Goal: Information Seeking & Learning: Learn about a topic

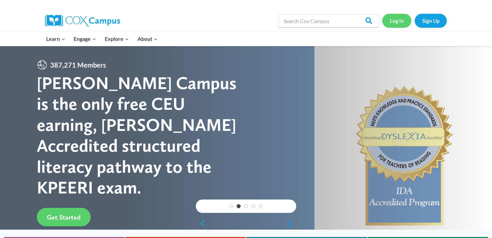
click at [396, 20] on link "Log In" at bounding box center [396, 21] width 29 height 14
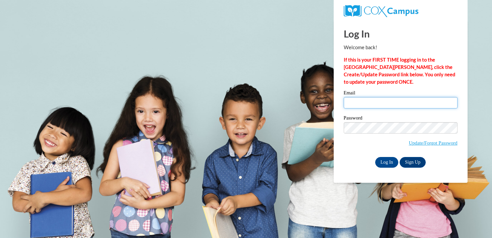
click at [371, 104] on input "Email" at bounding box center [401, 102] width 114 height 11
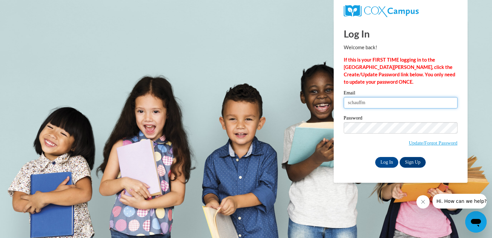
type input "[EMAIL_ADDRESS][DOMAIN_NAME]"
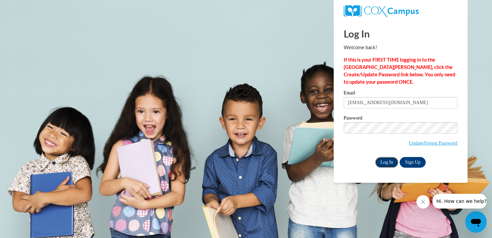
click at [381, 164] on input "Log In" at bounding box center [386, 162] width 23 height 11
click at [383, 160] on input "Log In" at bounding box center [386, 162] width 23 height 11
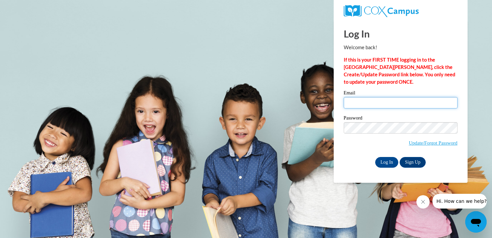
click at [377, 105] on input "Email" at bounding box center [401, 102] width 114 height 11
type input "schauffm@ripon.k12.wi.us"
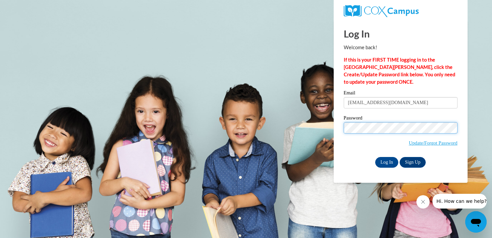
click at [375, 157] on input "Log In" at bounding box center [386, 162] width 23 height 11
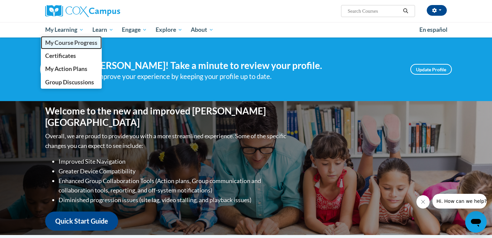
click at [73, 46] on link "My Course Progress" at bounding box center [71, 42] width 61 height 13
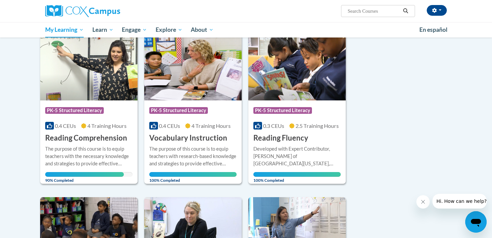
scroll to position [85, 0]
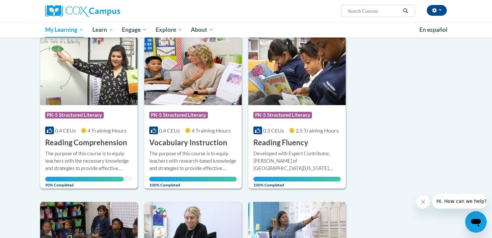
click at [96, 90] on img at bounding box center [88, 71] width 97 height 68
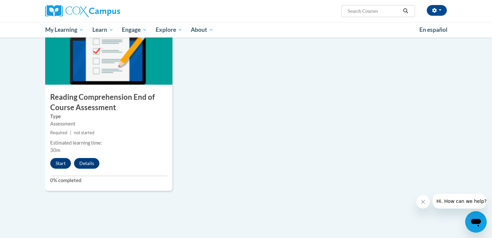
scroll to position [677, 0]
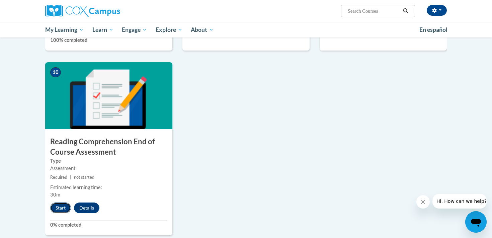
click at [63, 208] on button "Start" at bounding box center [60, 207] width 21 height 11
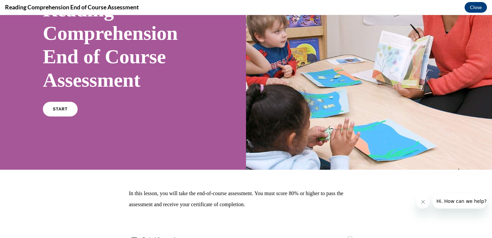
scroll to position [113, 0]
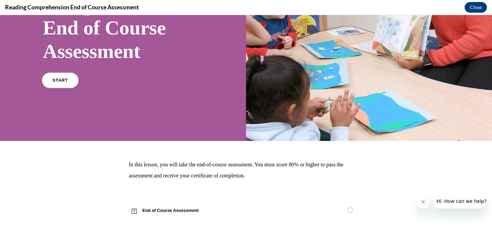
click at [65, 83] on link "START" at bounding box center [60, 80] width 36 height 15
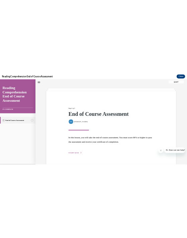
scroll to position [34, 0]
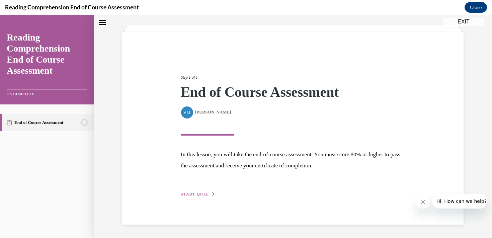
click at [194, 194] on span "START QUIZ" at bounding box center [194, 194] width 27 height 5
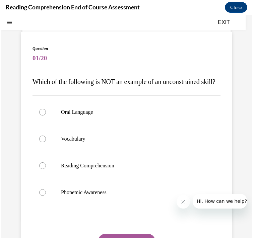
scroll to position [666, 0]
click at [42, 196] on div at bounding box center [41, 192] width 7 height 7
click at [42, 196] on input "Phonemic Awareness" at bounding box center [41, 192] width 7 height 7
radio input "true"
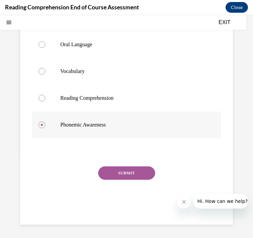
scroll to position [115, 0]
click at [124, 175] on button "SUBMIT" at bounding box center [126, 172] width 57 height 13
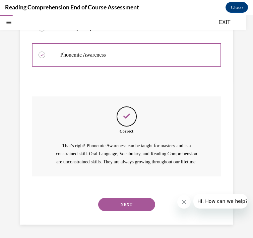
scroll to position [193, 0]
click at [132, 205] on button "NEXT" at bounding box center [126, 204] width 57 height 13
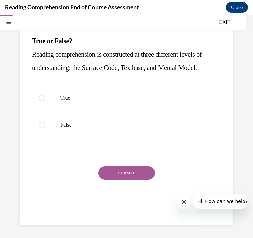
scroll to position [61, 0]
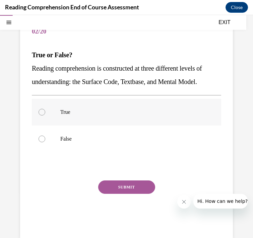
click at [67, 109] on p "True" at bounding box center [132, 112] width 144 height 7
click at [45, 109] on input "True" at bounding box center [41, 112] width 7 height 7
radio input "true"
click at [120, 185] on button "SUBMIT" at bounding box center [126, 186] width 57 height 13
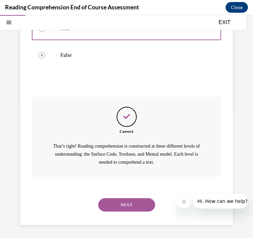
scroll to position [145, 0]
click at [128, 203] on button "NEXT" at bounding box center [126, 204] width 57 height 13
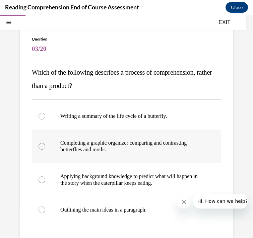
scroll to position [44, 0]
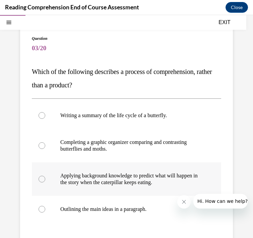
click at [84, 179] on p "Applying background knowledge to predict what will happen in the story when the…" at bounding box center [132, 178] width 144 height 13
click at [45, 179] on input "Applying background knowledge to predict what will happen in the story when the…" at bounding box center [41, 179] width 7 height 7
radio input "true"
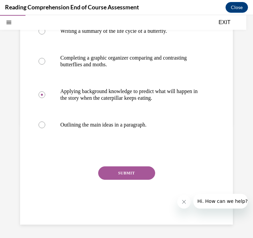
click at [141, 177] on button "SUBMIT" at bounding box center [126, 172] width 57 height 13
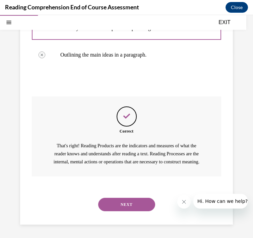
scroll to position [206, 0]
click at [127, 206] on button "NEXT" at bounding box center [126, 204] width 57 height 13
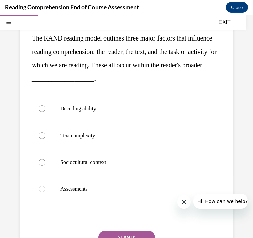
scroll to position [78, 0]
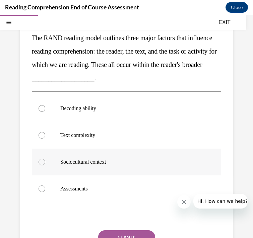
click at [99, 160] on p "Sociocultural context" at bounding box center [132, 162] width 144 height 7
click at [45, 160] on input "Sociocultural context" at bounding box center [41, 162] width 7 height 7
radio input "true"
click at [129, 234] on button "SUBMIT" at bounding box center [126, 236] width 57 height 13
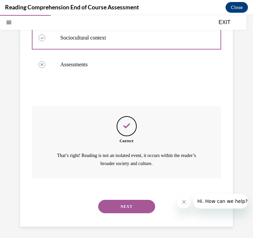
scroll to position [204, 0]
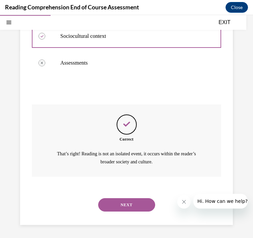
click at [130, 209] on button "NEXT" at bounding box center [126, 204] width 57 height 13
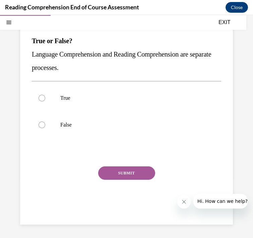
scroll to position [61, 0]
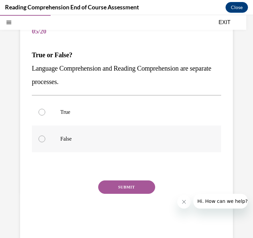
click at [81, 141] on p "False" at bounding box center [132, 138] width 144 height 7
click at [45, 141] on input "False" at bounding box center [41, 138] width 7 height 7
radio input "true"
click at [124, 185] on button "SUBMIT" at bounding box center [126, 186] width 57 height 13
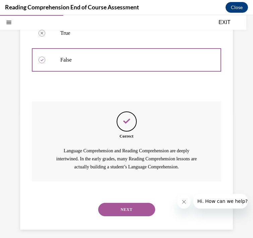
scroll to position [145, 0]
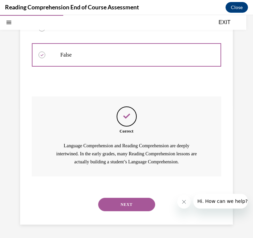
click at [126, 204] on button "NEXT" at bounding box center [126, 204] width 57 height 13
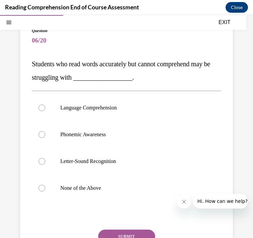
scroll to position [53, 0]
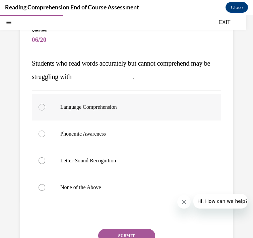
click at [65, 110] on p "Language Comprehension" at bounding box center [132, 107] width 144 height 7
click at [45, 110] on input "Language Comprehension" at bounding box center [41, 107] width 7 height 7
radio input "true"
click at [122, 232] on button "SUBMIT" at bounding box center [126, 235] width 57 height 13
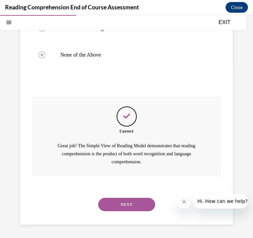
scroll to position [185, 0]
click at [134, 199] on button "NEXT" at bounding box center [126, 204] width 57 height 13
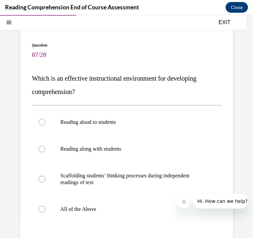
scroll to position [38, 0]
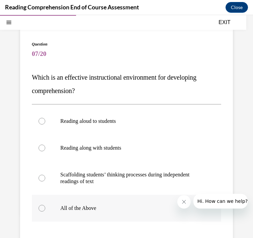
click at [78, 209] on p "All of the Above" at bounding box center [132, 208] width 144 height 7
click at [45, 209] on input "All of the Above" at bounding box center [41, 208] width 7 height 7
radio input "true"
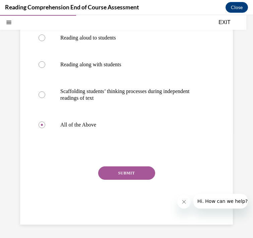
click at [135, 169] on button "SUBMIT" at bounding box center [126, 172] width 57 height 13
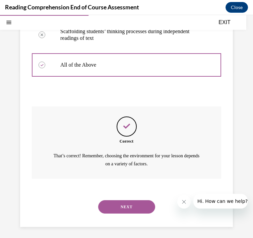
scroll to position [184, 0]
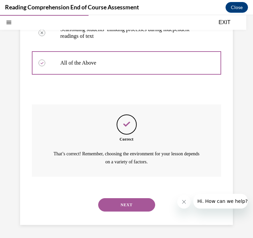
click at [133, 211] on div "NEXT" at bounding box center [126, 204] width 189 height 27
click at [133, 207] on button "NEXT" at bounding box center [126, 204] width 57 height 13
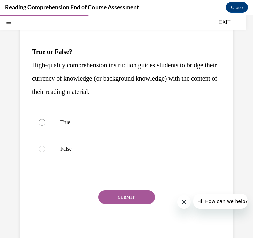
scroll to position [66, 0]
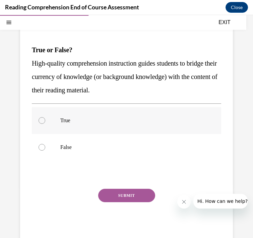
click at [68, 126] on label "True" at bounding box center [126, 120] width 189 height 27
click at [45, 124] on input "True" at bounding box center [41, 120] width 7 height 7
radio input "true"
click at [133, 195] on button "SUBMIT" at bounding box center [126, 195] width 57 height 13
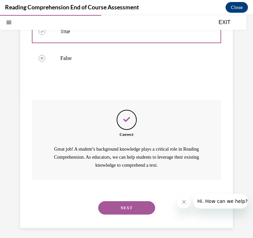
scroll to position [158, 0]
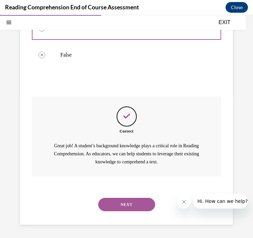
click at [133, 206] on button "NEXT" at bounding box center [126, 204] width 57 height 13
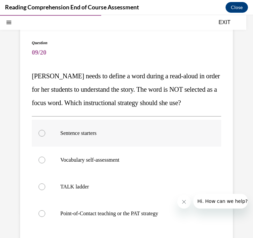
scroll to position [40, 0]
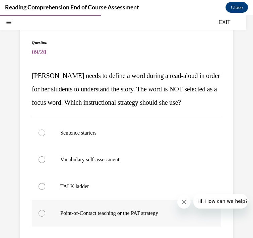
click at [82, 210] on p "Point-of-Contact teaching or the PAT strategy" at bounding box center [132, 213] width 144 height 7
click at [45, 210] on input "Point-of-Contact teaching or the PAT strategy" at bounding box center [41, 213] width 7 height 7
radio input "true"
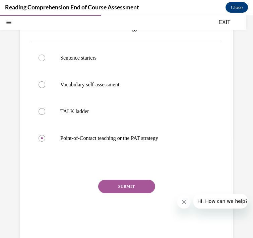
click at [114, 186] on button "SUBMIT" at bounding box center [126, 186] width 57 height 13
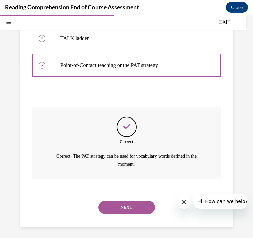
scroll to position [190, 0]
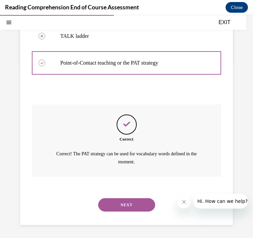
click at [116, 202] on button "NEXT" at bounding box center [126, 204] width 57 height 13
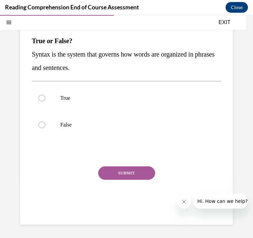
scroll to position [61, 0]
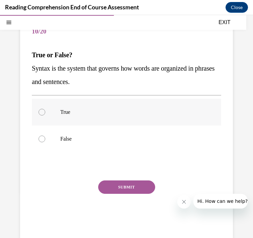
click at [80, 112] on p "True" at bounding box center [132, 112] width 144 height 7
click at [45, 112] on input "True" at bounding box center [41, 112] width 7 height 7
radio input "true"
click at [124, 185] on button "SUBMIT" at bounding box center [126, 186] width 57 height 13
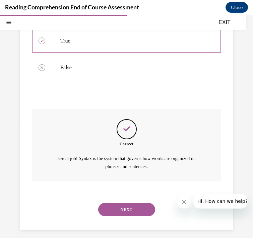
scroll to position [137, 0]
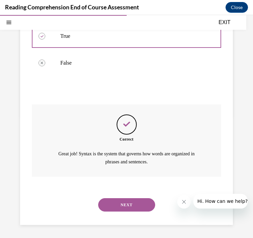
click at [127, 203] on button "NEXT" at bounding box center [126, 204] width 57 height 13
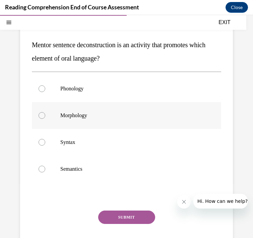
scroll to position [67, 0]
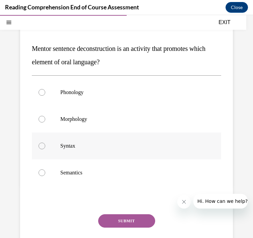
click at [91, 146] on p "Syntax" at bounding box center [132, 146] width 144 height 7
click at [45, 146] on input "Syntax" at bounding box center [41, 146] width 7 height 7
radio input "true"
click at [112, 221] on button "SUBMIT" at bounding box center [126, 220] width 57 height 13
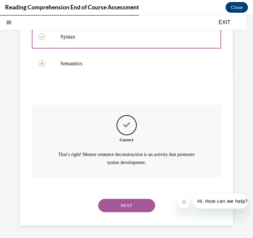
scroll to position [177, 0]
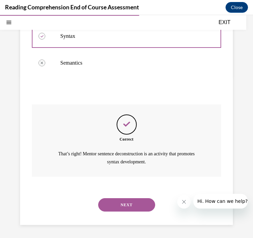
click at [123, 202] on button "NEXT" at bounding box center [126, 204] width 57 height 13
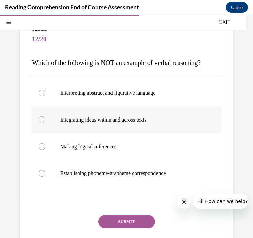
scroll to position [58, 0]
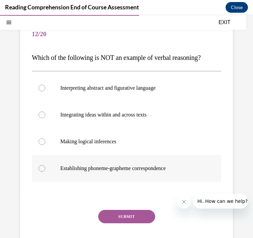
click at [84, 172] on label "Establishing phoneme-grapheme correspondence" at bounding box center [126, 168] width 189 height 27
click at [45, 172] on input "Establishing phoneme-grapheme correspondence" at bounding box center [41, 168] width 7 height 7
radio input "true"
click at [124, 213] on button "SUBMIT" at bounding box center [126, 216] width 57 height 13
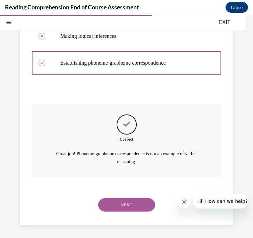
click at [126, 205] on button "NEXT" at bounding box center [126, 204] width 57 height 13
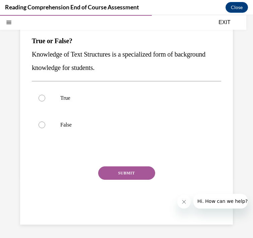
scroll to position [61, 0]
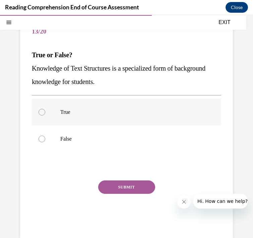
click at [96, 112] on p "True" at bounding box center [132, 112] width 144 height 7
click at [45, 112] on input "True" at bounding box center [41, 112] width 7 height 7
radio input "true"
click at [121, 184] on button "SUBMIT" at bounding box center [126, 186] width 57 height 13
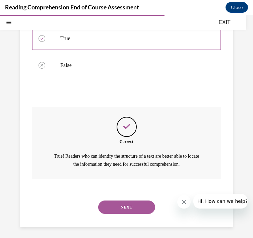
scroll to position [137, 0]
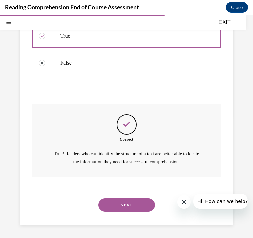
click at [114, 205] on button "NEXT" at bounding box center [126, 204] width 57 height 13
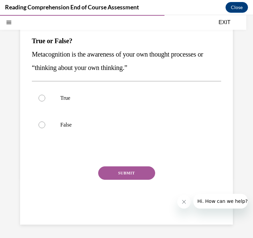
scroll to position [61, 0]
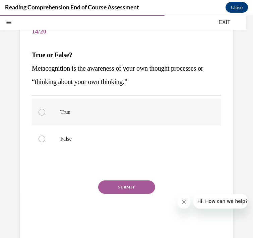
click at [101, 111] on p "True" at bounding box center [132, 112] width 144 height 7
click at [45, 111] on input "True" at bounding box center [41, 112] width 7 height 7
radio input "true"
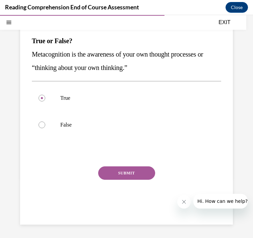
click at [116, 170] on button "SUBMIT" at bounding box center [126, 172] width 57 height 13
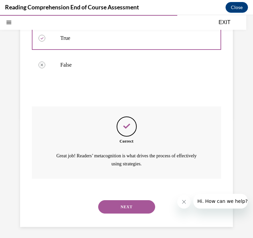
scroll to position [137, 0]
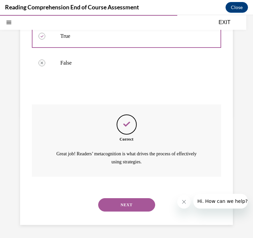
click at [115, 207] on button "NEXT" at bounding box center [126, 204] width 57 height 13
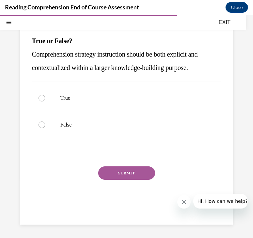
scroll to position [61, 0]
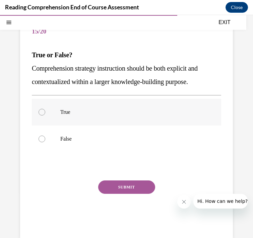
click at [83, 109] on p "True" at bounding box center [132, 112] width 144 height 7
click at [45, 109] on input "True" at bounding box center [41, 112] width 7 height 7
radio input "true"
click at [111, 191] on button "SUBMIT" at bounding box center [126, 186] width 57 height 13
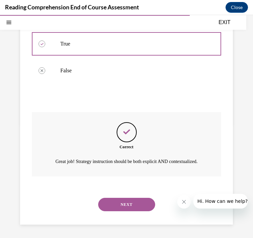
scroll to position [137, 0]
click at [115, 204] on button "NEXT" at bounding box center [126, 204] width 57 height 13
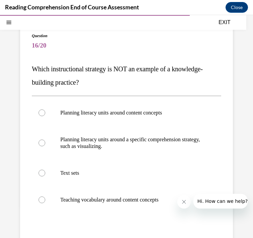
scroll to position [51, 0]
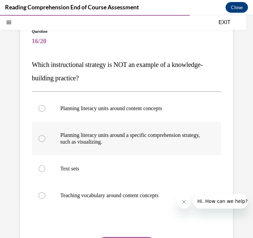
click at [97, 141] on p "Planning literacy units around a specific comprehension strategy, such as visua…" at bounding box center [132, 138] width 144 height 13
click at [45, 141] on input "Planning literacy units around a specific comprehension strategy, such as visua…" at bounding box center [41, 138] width 7 height 7
radio input "true"
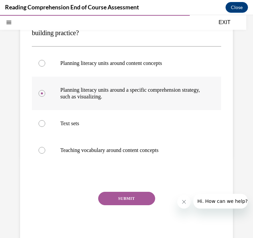
scroll to position [105, 0]
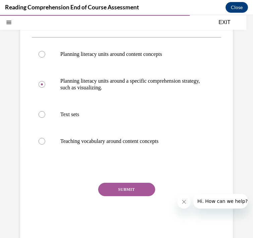
click at [113, 187] on button "SUBMIT" at bounding box center [126, 189] width 57 height 13
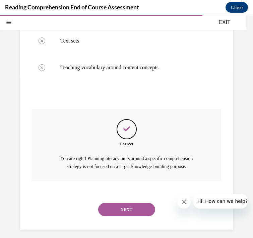
scroll to position [184, 0]
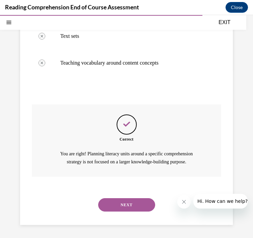
click at [122, 206] on button "NEXT" at bounding box center [126, 204] width 57 height 13
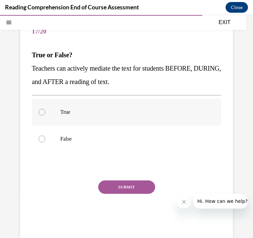
click at [148, 112] on p "True" at bounding box center [132, 112] width 144 height 7
click at [45, 112] on input "True" at bounding box center [41, 112] width 7 height 7
radio input "true"
click at [120, 187] on button "SUBMIT" at bounding box center [126, 186] width 57 height 13
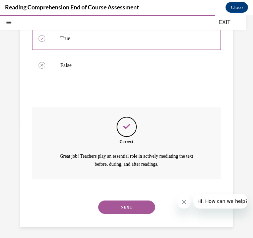
scroll to position [137, 0]
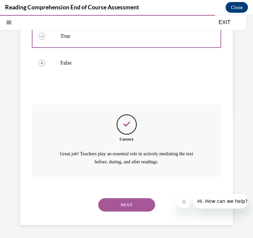
click at [121, 208] on button "NEXT" at bounding box center [126, 204] width 57 height 13
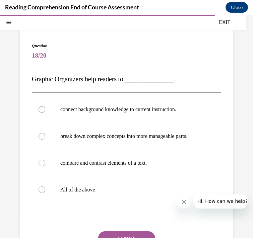
scroll to position [39, 0]
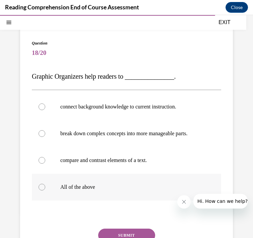
click at [82, 187] on p "All of the above" at bounding box center [132, 187] width 144 height 7
click at [45, 187] on input "All of the above" at bounding box center [41, 187] width 7 height 7
radio input "true"
click at [122, 229] on button "SUBMIT" at bounding box center [126, 235] width 57 height 13
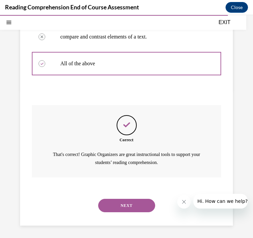
scroll to position [164, 0]
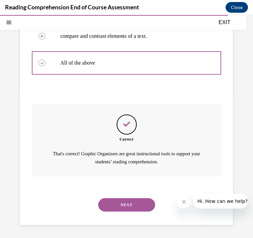
click at [125, 201] on button "NEXT" at bounding box center [126, 204] width 57 height 13
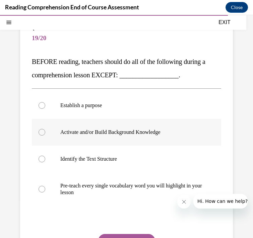
scroll to position [55, 0]
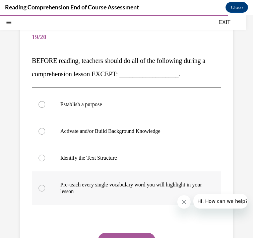
click at [105, 182] on p "Pre-teach every single vocabulary word you will highlight in your lesson" at bounding box center [132, 187] width 144 height 13
click at [45, 185] on input "Pre-teach every single vocabulary word you will highlight in your lesson" at bounding box center [41, 188] width 7 height 7
radio input "true"
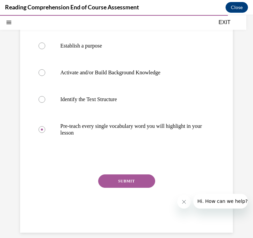
click at [109, 182] on button "SUBMIT" at bounding box center [126, 180] width 57 height 13
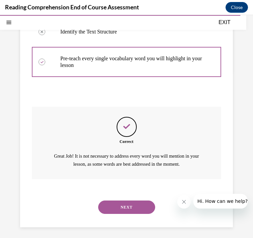
scroll to position [184, 0]
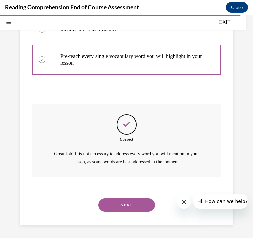
click at [125, 209] on button "NEXT" at bounding box center [126, 204] width 57 height 13
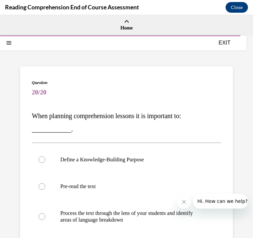
scroll to position [122, 0]
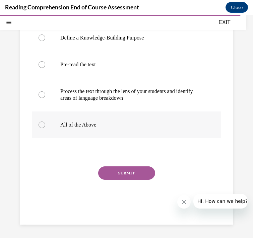
click at [125, 129] on label "All of the Above" at bounding box center [126, 124] width 189 height 27
click at [45, 128] on input "All of the Above" at bounding box center [41, 124] width 7 height 7
radio input "true"
click at [127, 173] on button "SUBMIT" at bounding box center [126, 172] width 57 height 13
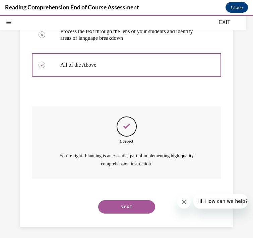
scroll to position [184, 0]
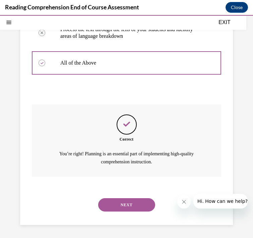
click at [144, 201] on button "NEXT" at bounding box center [126, 204] width 57 height 13
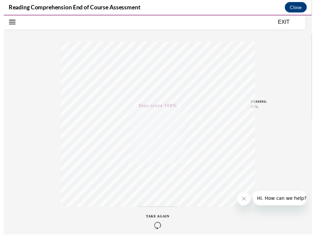
scroll to position [111, 0]
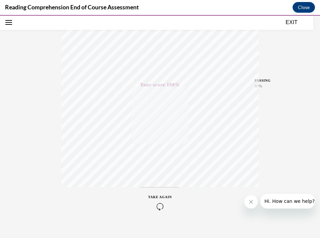
click at [291, 23] on button "EXIT" at bounding box center [291, 22] width 40 height 8
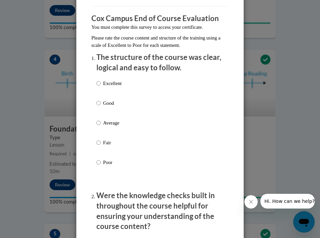
scroll to position [75, 0]
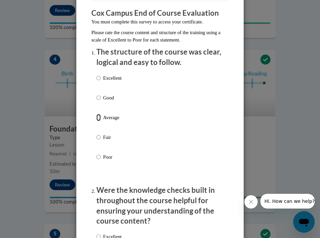
click at [99, 120] on input "Average" at bounding box center [98, 117] width 4 height 7
radio input "true"
click at [99, 117] on input "Average" at bounding box center [98, 117] width 4 height 7
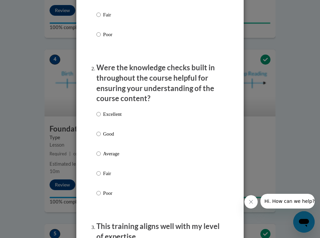
scroll to position [198, 0]
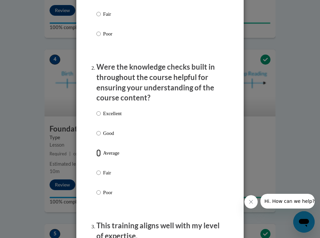
click at [99, 154] on input "Average" at bounding box center [98, 152] width 4 height 7
radio input "true"
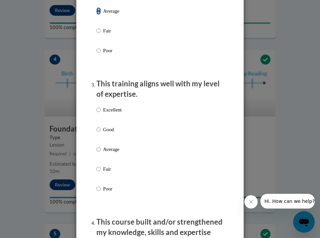
scroll to position [340, 0]
click at [98, 150] on input "Average" at bounding box center [98, 148] width 4 height 7
radio input "true"
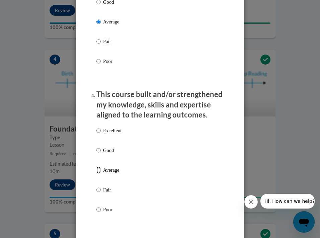
click at [100, 171] on input "Average" at bounding box center [98, 169] width 4 height 7
radio input "true"
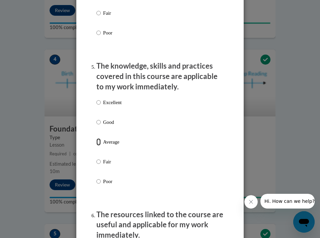
click at [100, 141] on input "Average" at bounding box center [98, 141] width 4 height 7
radio input "true"
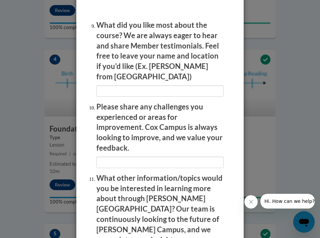
scroll to position [1350, 0]
